Goal: Task Accomplishment & Management: Manage account settings

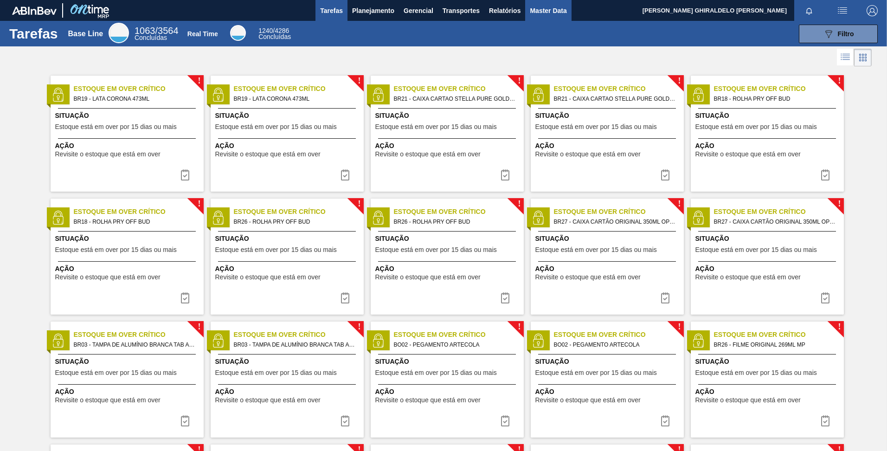
click at [540, 6] on span "Master Data" at bounding box center [548, 10] width 37 height 11
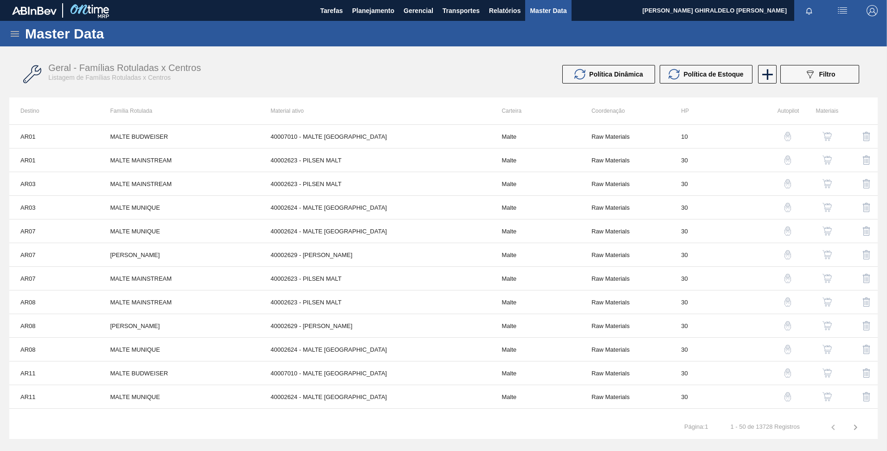
click at [13, 37] on icon at bounding box center [14, 33] width 11 height 11
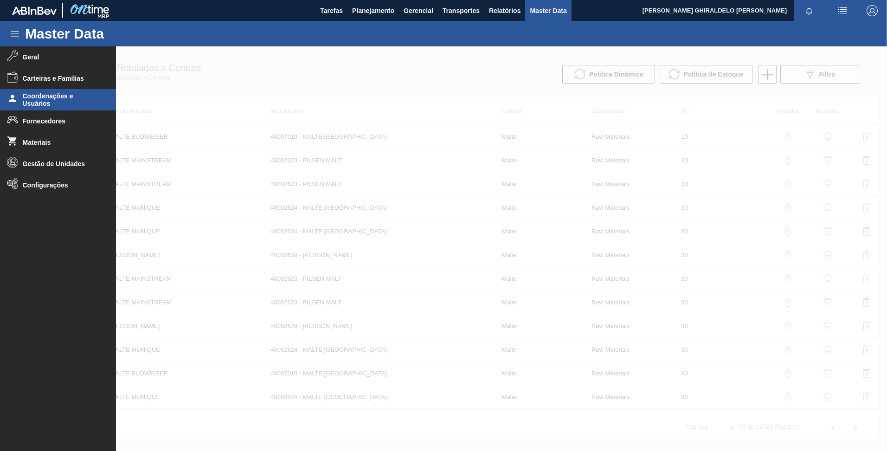
click at [33, 97] on span "Coordenações e Usuários" at bounding box center [61, 99] width 77 height 15
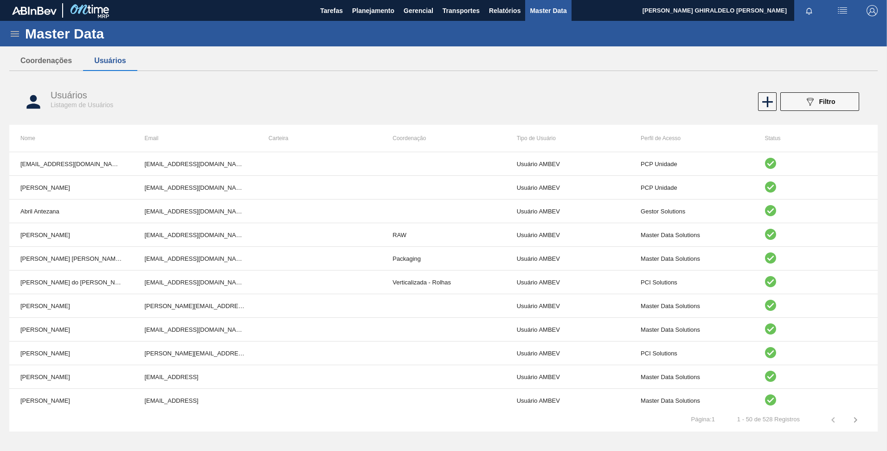
click at [798, 111] on div "Usuários Listagem de Usuários 089F7B8B-B2A5-4AFE-B5C0-19BA573D28AC Filtro" at bounding box center [443, 101] width 868 height 35
click at [798, 104] on button "089F7B8B-B2A5-4AFE-B5C0-19BA573D28AC Filtro" at bounding box center [819, 101] width 79 height 19
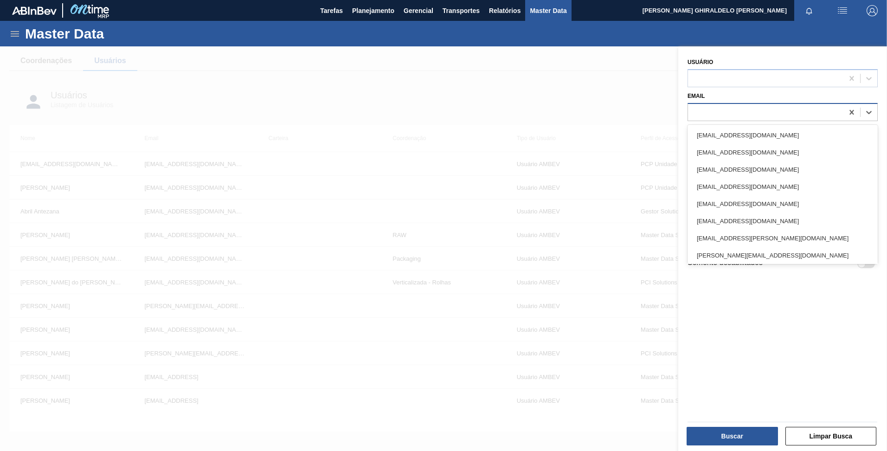
click at [769, 110] on div at bounding box center [765, 111] width 155 height 13
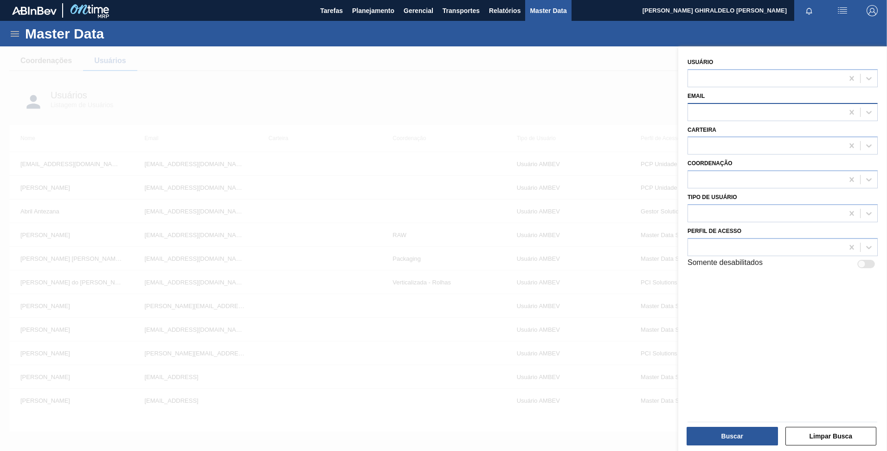
click at [817, 108] on div at bounding box center [765, 111] width 155 height 13
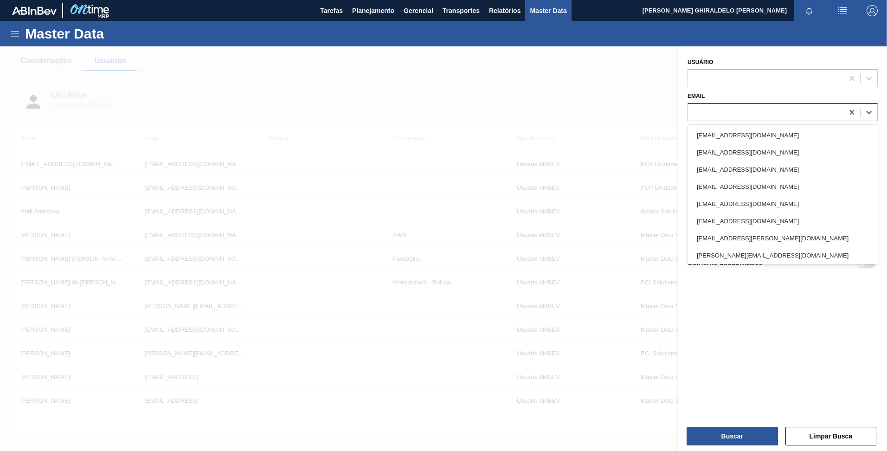
paste input "[EMAIL_ADDRESS][DOMAIN_NAME]"
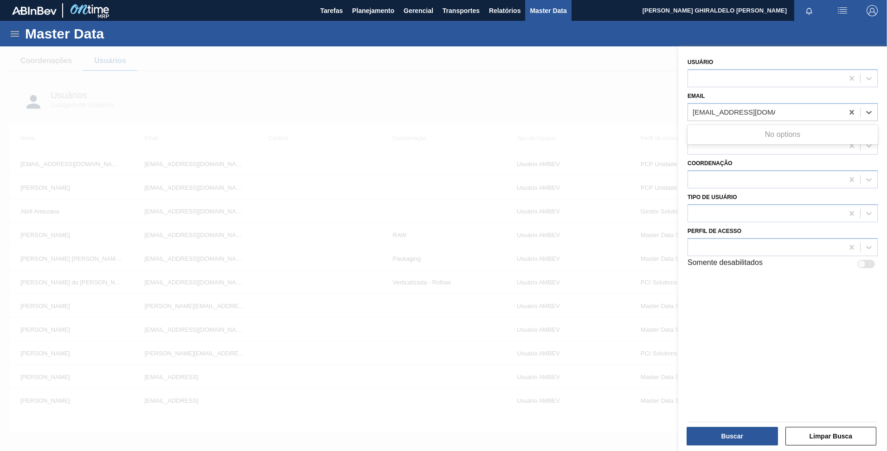
type input "[EMAIL_ADDRESS][DOMAIN_NAME]"
click at [755, 295] on div "Usuário Email Use Up and Down to choose options, press Enter to select the curr…" at bounding box center [782, 249] width 209 height 407
click at [550, 73] on div at bounding box center [443, 271] width 887 height 451
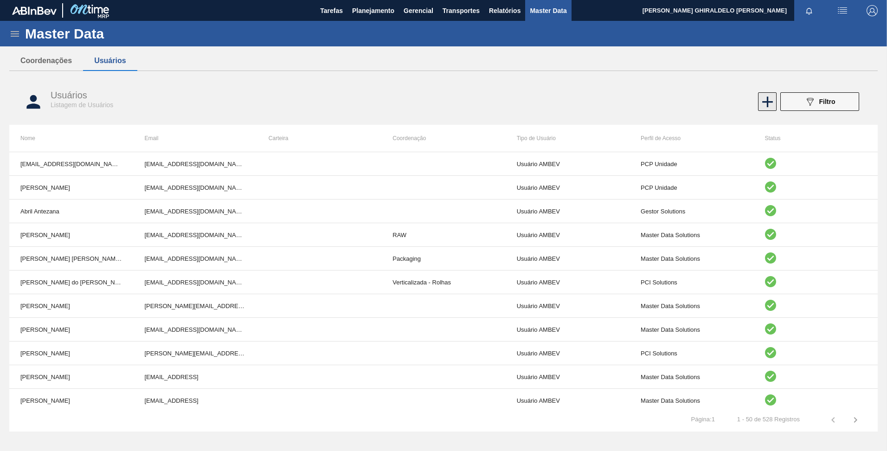
click at [773, 106] on icon at bounding box center [767, 102] width 18 height 18
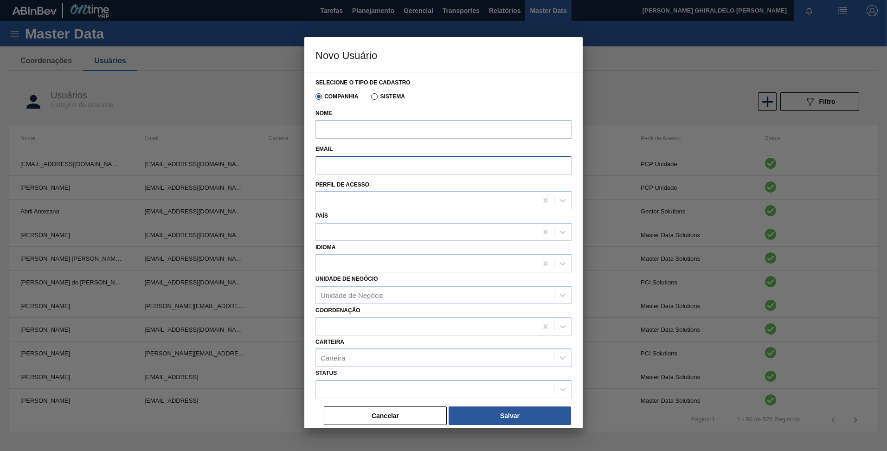
click at [448, 165] on input "Email" at bounding box center [443, 165] width 256 height 19
paste input "[EMAIL_ADDRESS][DOMAIN_NAME]"
type input "[EMAIL_ADDRESS][DOMAIN_NAME]"
click at [364, 135] on input "Nome" at bounding box center [443, 129] width 256 height 19
paste input "[PERSON_NAME] [PERSON_NAME] DO [PERSON_NAME]"
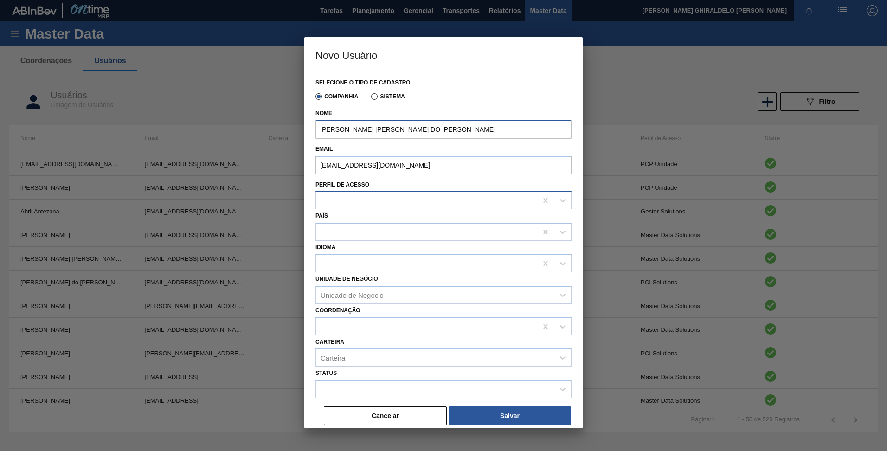
type input "[PERSON_NAME] [PERSON_NAME] DO [PERSON_NAME]"
click at [360, 198] on div at bounding box center [426, 200] width 221 height 13
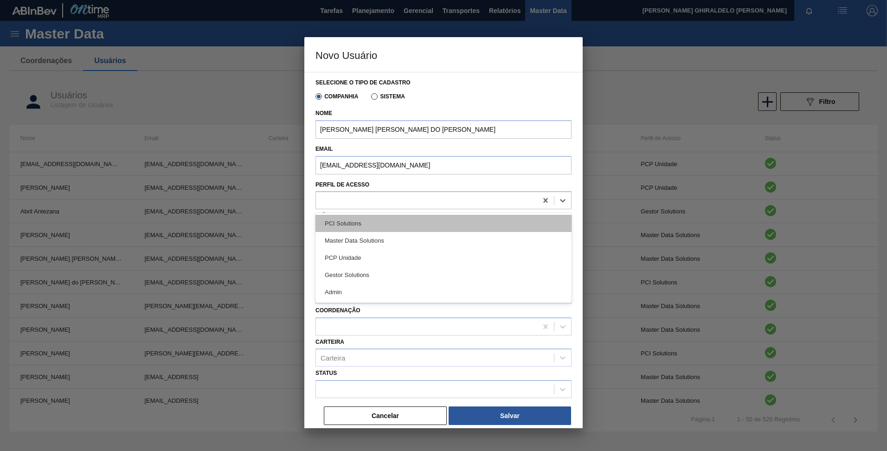
click at [353, 227] on div "PCI Solutions" at bounding box center [443, 223] width 256 height 17
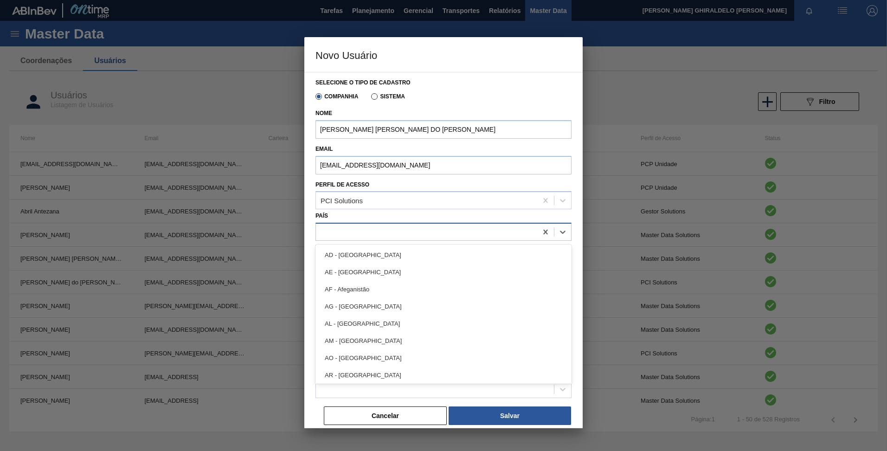
click at [354, 232] on div at bounding box center [426, 231] width 221 height 13
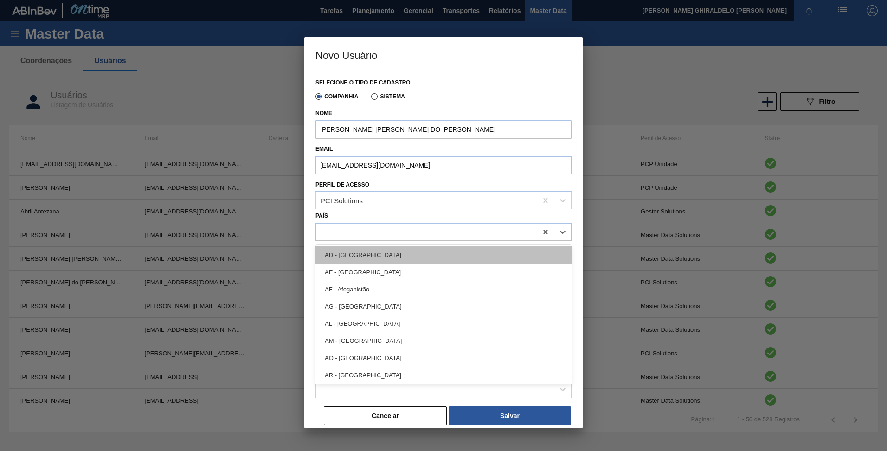
type input "br"
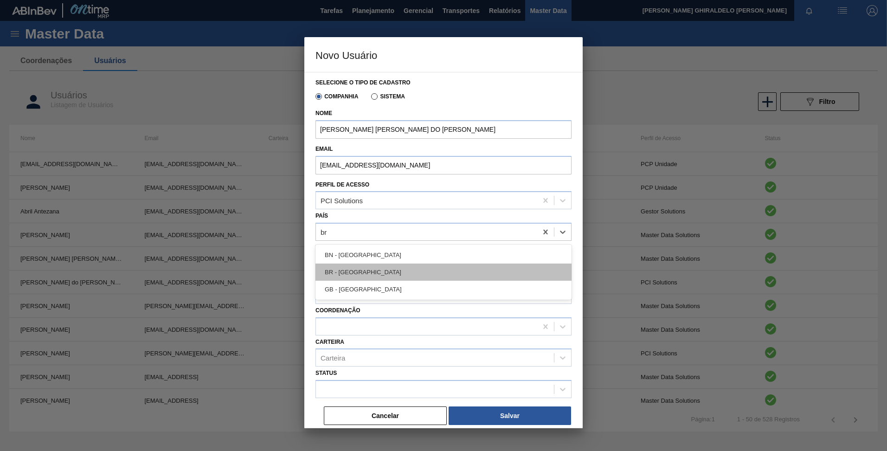
click at [356, 272] on div "BR - [GEOGRAPHIC_DATA]" at bounding box center [443, 271] width 256 height 17
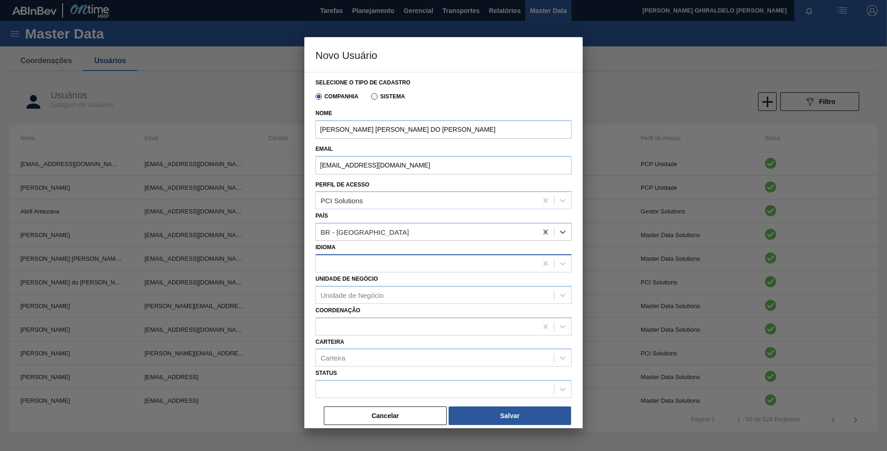
click at [345, 270] on div at bounding box center [426, 262] width 221 height 13
type input "portu"
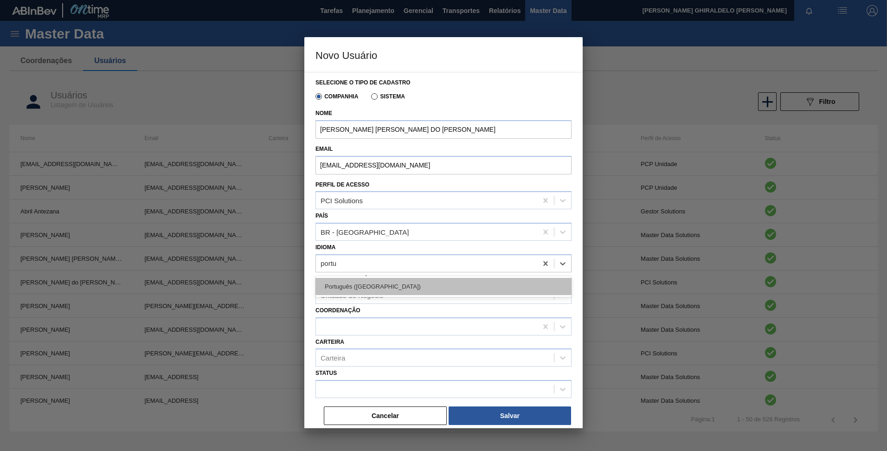
click at [347, 283] on div "Português ([GEOGRAPHIC_DATA])" at bounding box center [443, 286] width 256 height 17
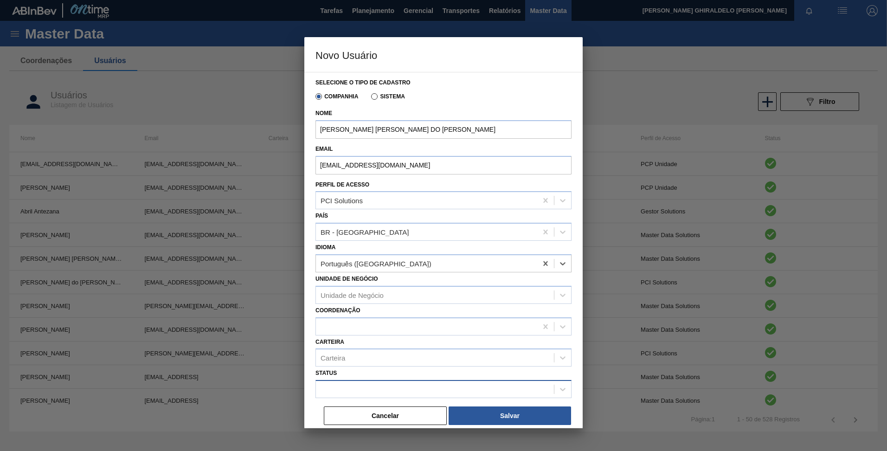
click at [348, 384] on div at bounding box center [435, 389] width 238 height 13
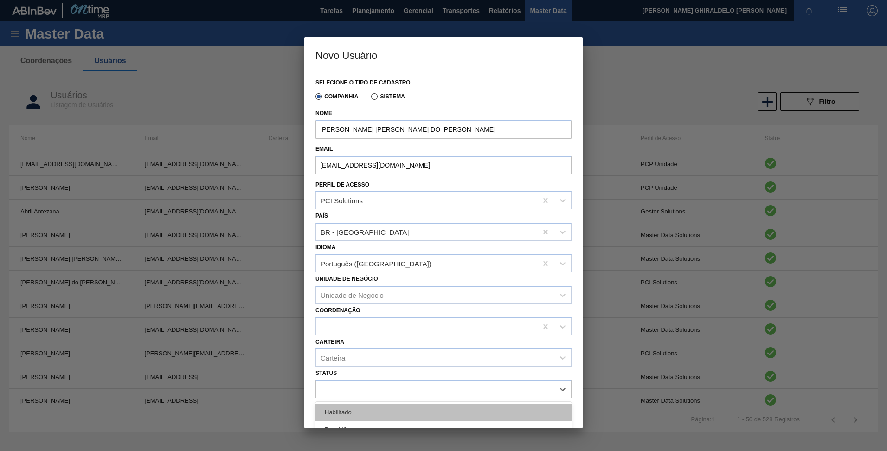
click at [357, 410] on div "Habilitado" at bounding box center [443, 411] width 256 height 17
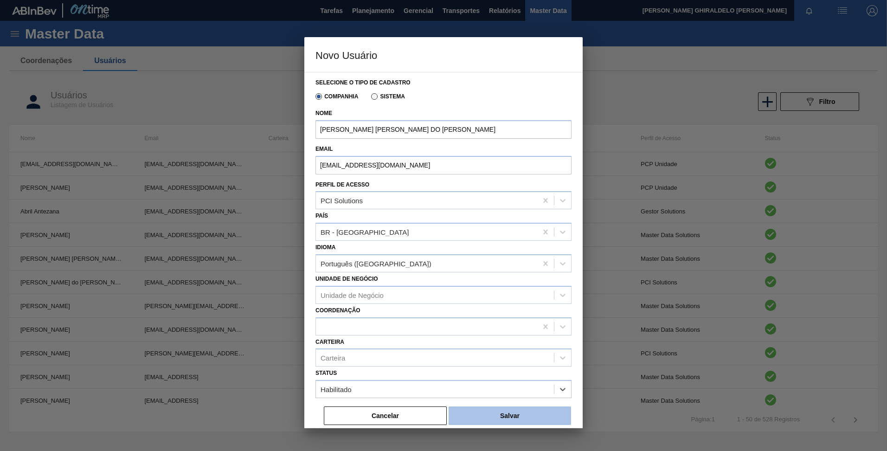
click at [505, 414] on button "Salvar" at bounding box center [509, 415] width 122 height 19
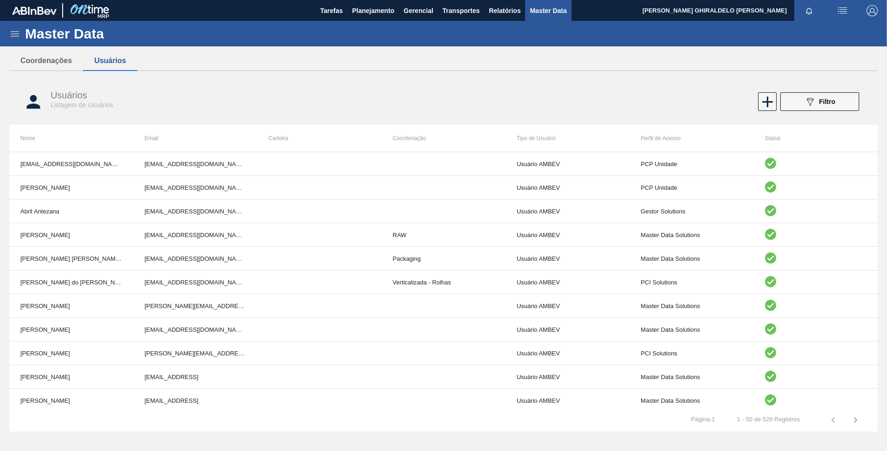
click at [821, 134] on th "Status" at bounding box center [816, 138] width 124 height 27
click at [808, 92] on button "089F7B8B-B2A5-4AFE-B5C0-19BA573D28AC Filtro" at bounding box center [819, 101] width 79 height 19
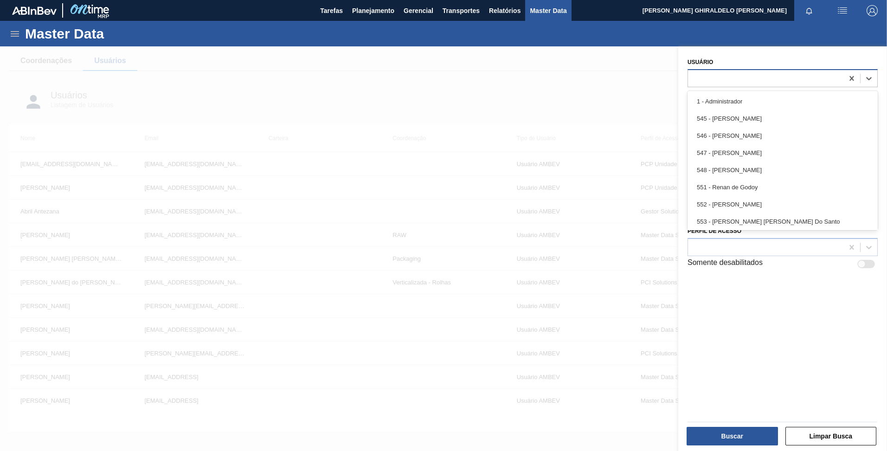
click at [747, 81] on div at bounding box center [765, 77] width 155 height 13
paste input "[PERSON_NAME]"
type input "[PERSON_NAME]"
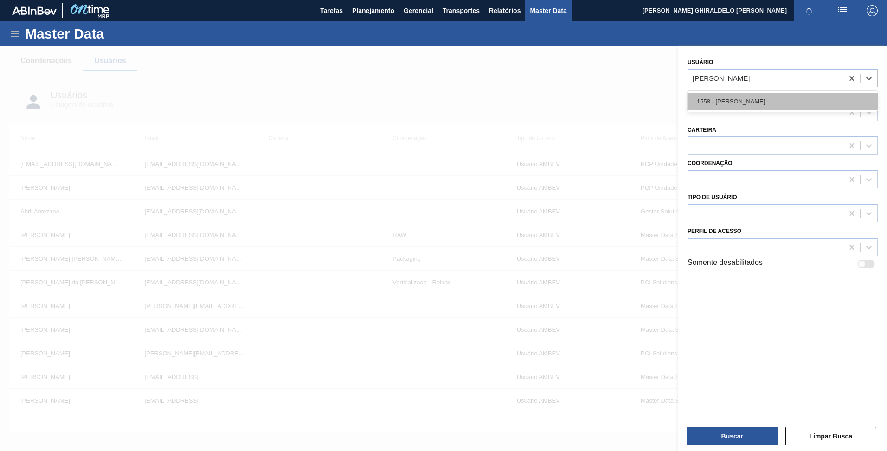
click at [746, 97] on div "1558 - [PERSON_NAME]" at bounding box center [782, 101] width 190 height 17
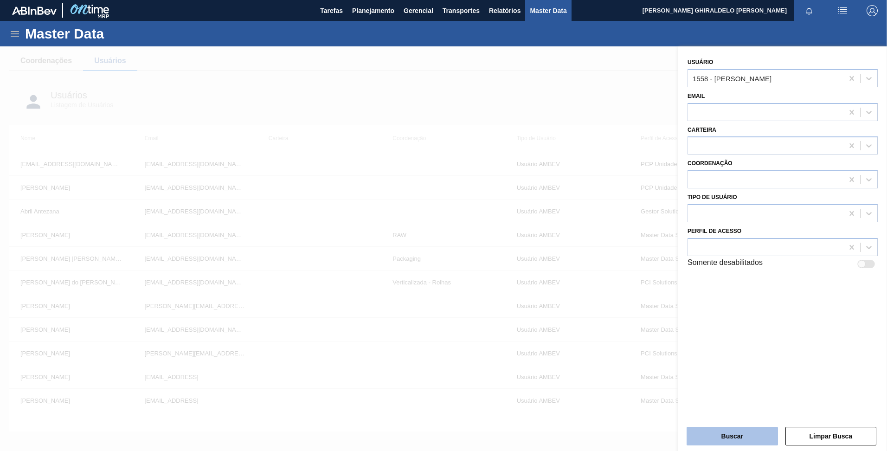
click at [749, 429] on button "Buscar" at bounding box center [731, 436] width 91 height 19
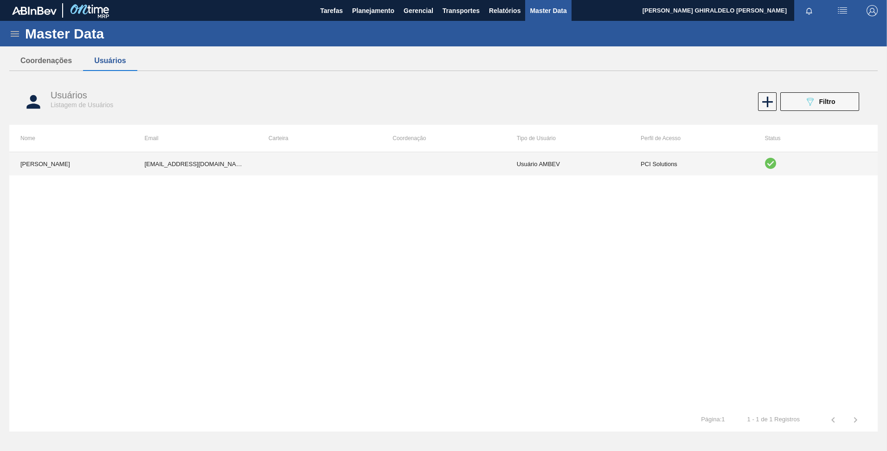
click at [435, 165] on td at bounding box center [443, 163] width 124 height 23
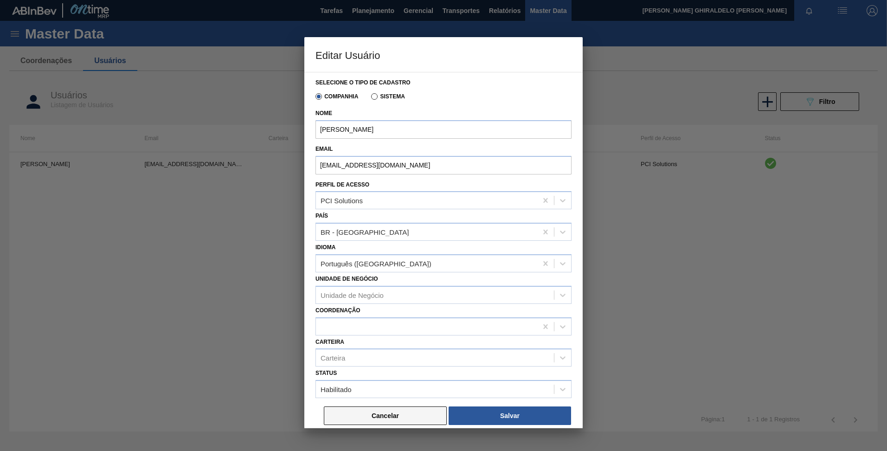
click at [418, 419] on button "Cancelar" at bounding box center [385, 415] width 123 height 19
